Goal: Ask a question

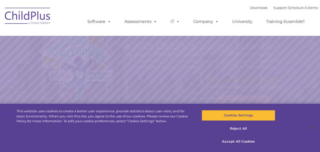
select select "MEDIUM"
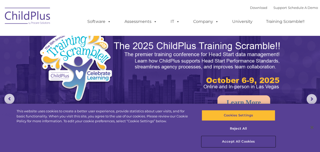
click at [253, 140] on button "Accept All Cookies" at bounding box center [239, 141] width 74 height 11
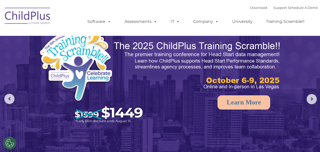
click at [311, 100] on rs-arrow at bounding box center [311, 99] width 10 height 10
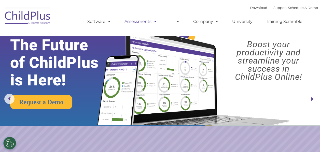
click at [144, 24] on link "Assessments" at bounding box center [140, 22] width 43 height 10
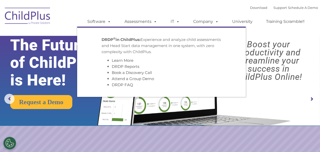
click at [282, 36] on img at bounding box center [192, 71] width 201 height 109
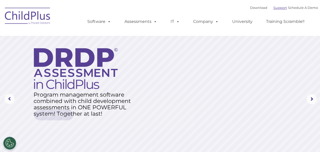
click at [277, 7] on link "Support" at bounding box center [279, 8] width 13 height 4
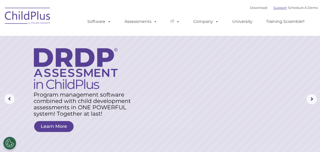
click at [276, 8] on link "Support" at bounding box center [279, 8] width 13 height 4
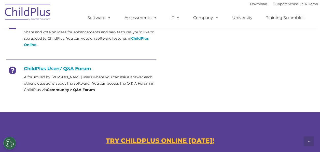
scroll to position [234, 0]
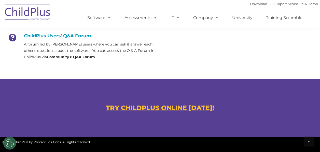
scroll to position [266, 0]
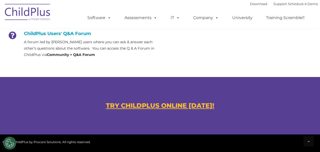
click at [208, 107] on u "TRY CHILDPLUS ONLINE [DATE]!" at bounding box center [160, 106] width 108 height 8
